Goal: Information Seeking & Learning: Learn about a topic

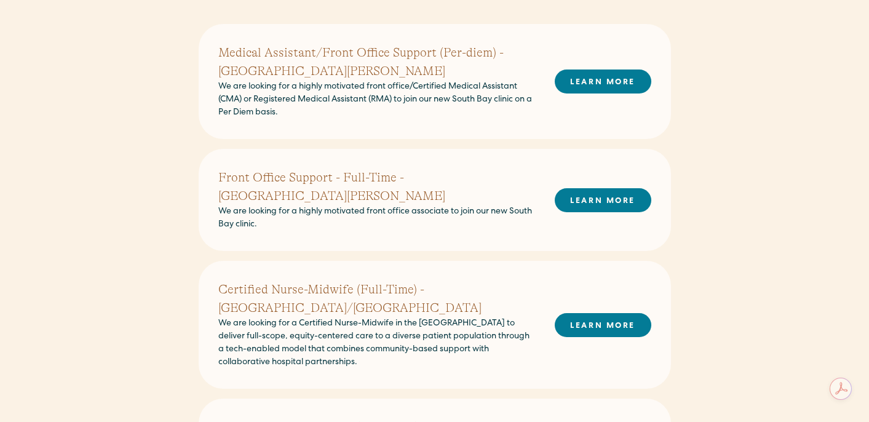
scroll to position [395, 0]
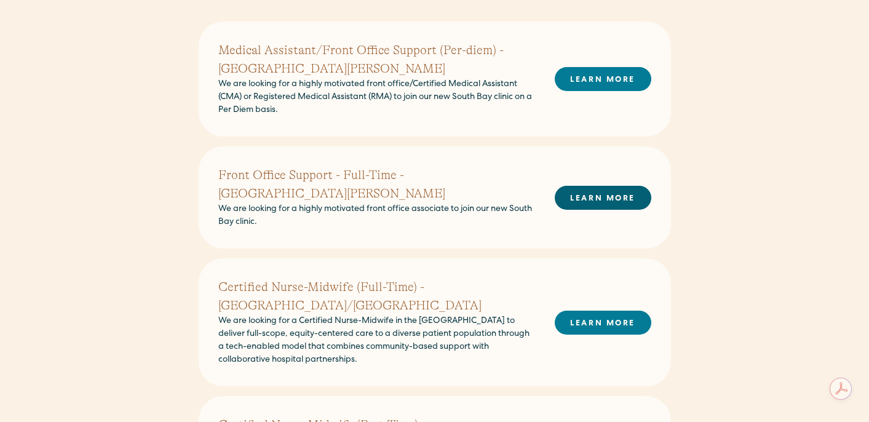
click at [623, 193] on link "LEARN MORE" at bounding box center [603, 198] width 97 height 24
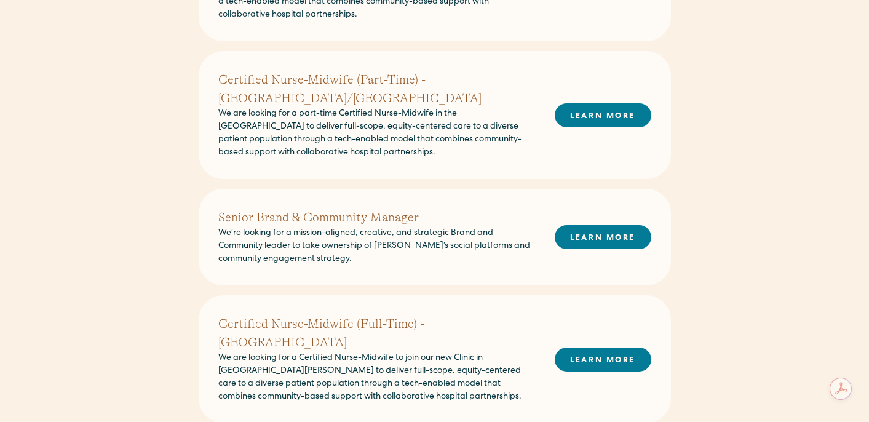
scroll to position [798, 0]
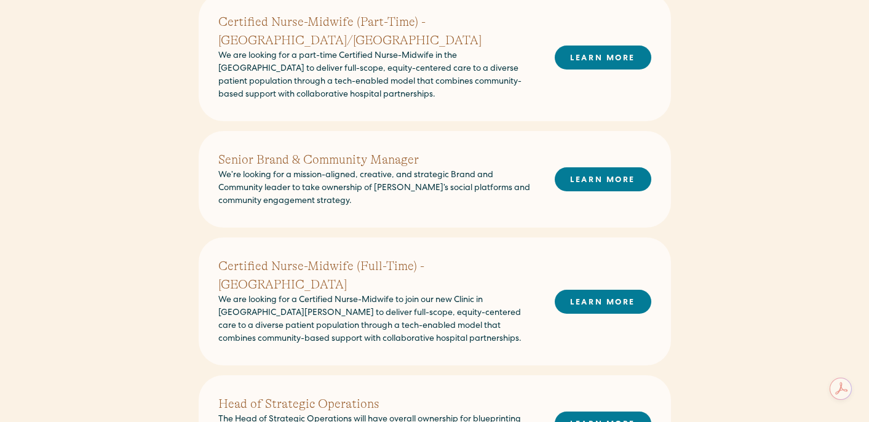
click at [312, 395] on h2 "Head of Strategic Operations" at bounding box center [376, 404] width 317 height 18
click at [585, 412] on link "LEARN MORE" at bounding box center [603, 424] width 97 height 24
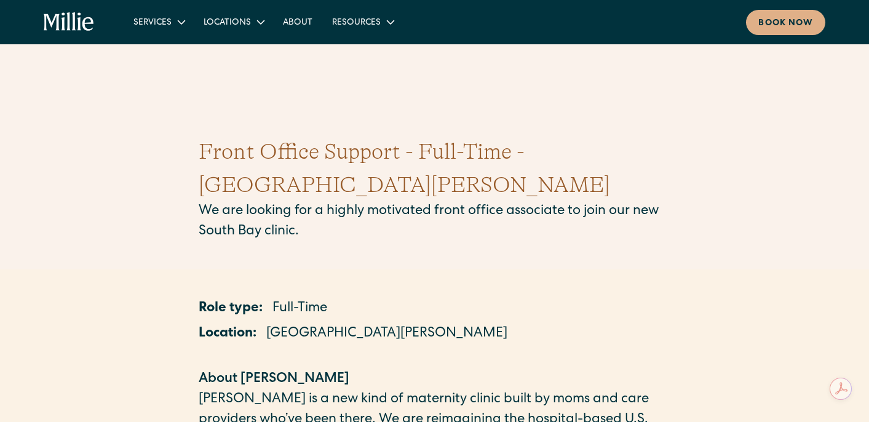
click at [76, 15] on icon "home" at bounding box center [69, 22] width 51 height 20
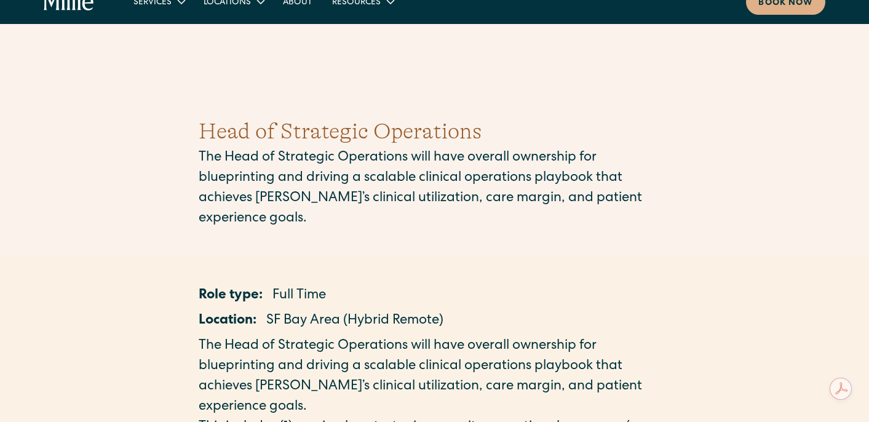
scroll to position [16, 0]
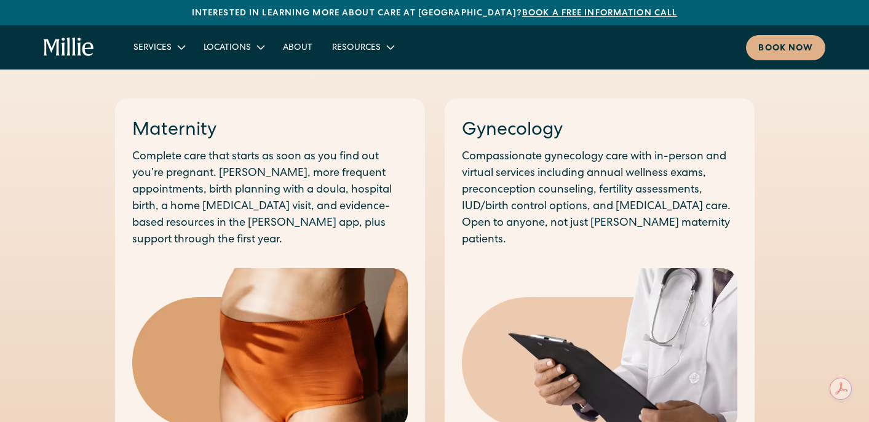
scroll to position [675, 0]
